Goal: Task Accomplishment & Management: Manage account settings

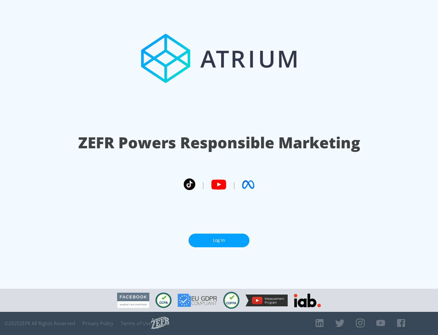
click at [219, 240] on link "Log In" at bounding box center [219, 240] width 61 height 14
